Goal: Information Seeking & Learning: Learn about a topic

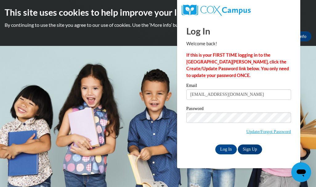
type input "stephaniecruz1325@gmail.com"
click at [216, 145] on input "Log In" at bounding box center [227, 150] width 22 height 10
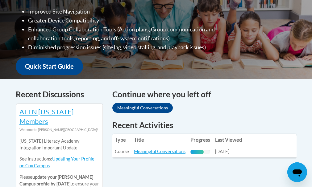
scroll to position [212, 0]
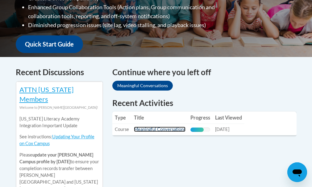
click at [160, 130] on link "Meaningful Conversations" at bounding box center [160, 129] width 52 height 5
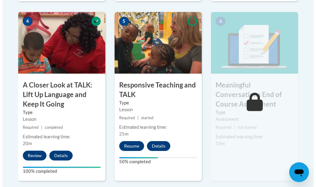
scroll to position [375, 0]
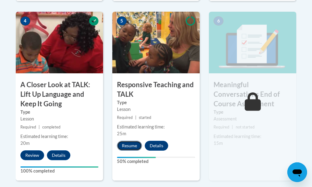
click at [126, 144] on button "Resume" at bounding box center [129, 146] width 25 height 10
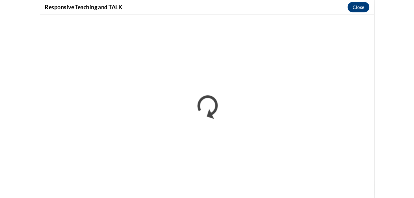
scroll to position [0, 0]
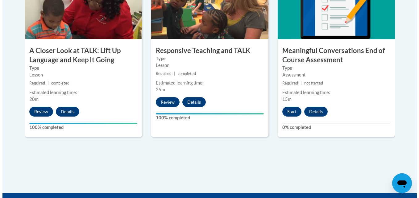
scroll to position [400, 0]
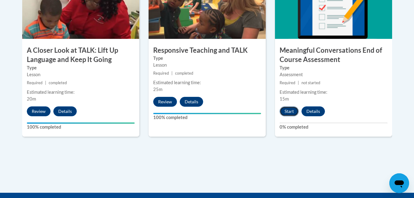
click at [284, 111] on button "Start" at bounding box center [289, 111] width 19 height 10
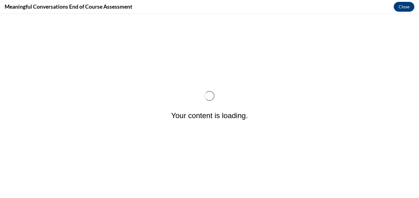
scroll to position [0, 0]
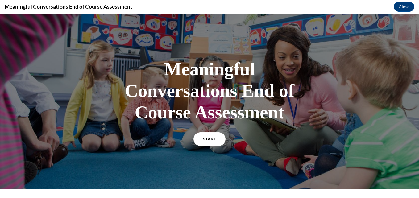
click at [154, 105] on h1 "Meaningful Conversations End of Course Assessment" at bounding box center [209, 90] width 185 height 65
click at [219, 139] on link "START" at bounding box center [209, 139] width 34 height 14
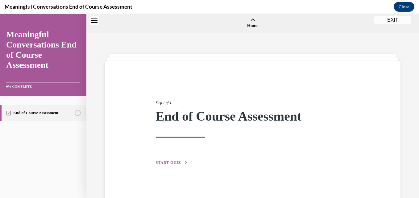
scroll to position [19, 0]
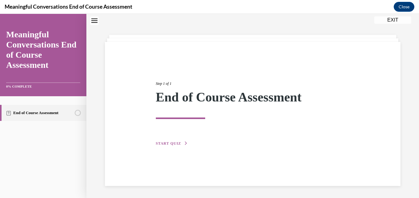
drag, startPoint x: 219, startPoint y: 139, endPoint x: 138, endPoint y: 65, distance: 109.3
click at [138, 65] on div "Step 1 of 1 End of Course Assessment START QUIZ" at bounding box center [252, 114] width 295 height 144
click at [179, 142] on button "START QUIZ" at bounding box center [172, 144] width 32 height 6
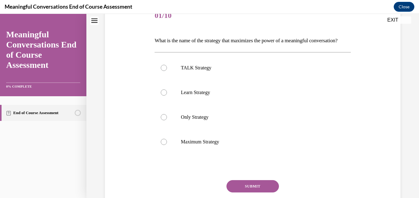
scroll to position [82, 0]
click at [238, 80] on label "TALK Strategy" at bounding box center [253, 67] width 196 height 25
click at [167, 71] on input "TALK Strategy" at bounding box center [164, 67] width 6 height 6
radio input "true"
click at [243, 192] on button "SUBMIT" at bounding box center [252, 186] width 52 height 12
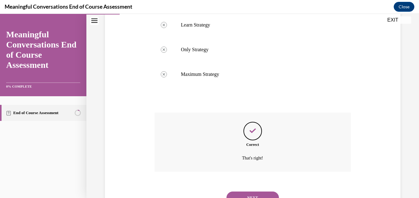
scroll to position [188, 0]
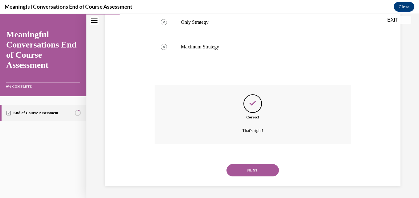
click at [245, 173] on button "NEXT" at bounding box center [252, 170] width 52 height 12
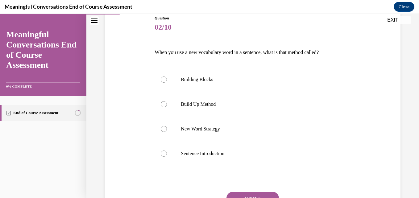
scroll to position [71, 0]
drag, startPoint x: 154, startPoint y: 52, endPoint x: 340, endPoint y: 57, distance: 185.4
click at [340, 57] on p "When you use a new vocabulary word in a sentence, what is that method called?" at bounding box center [253, 52] width 196 height 10
